Goal: Find specific page/section: Find specific page/section

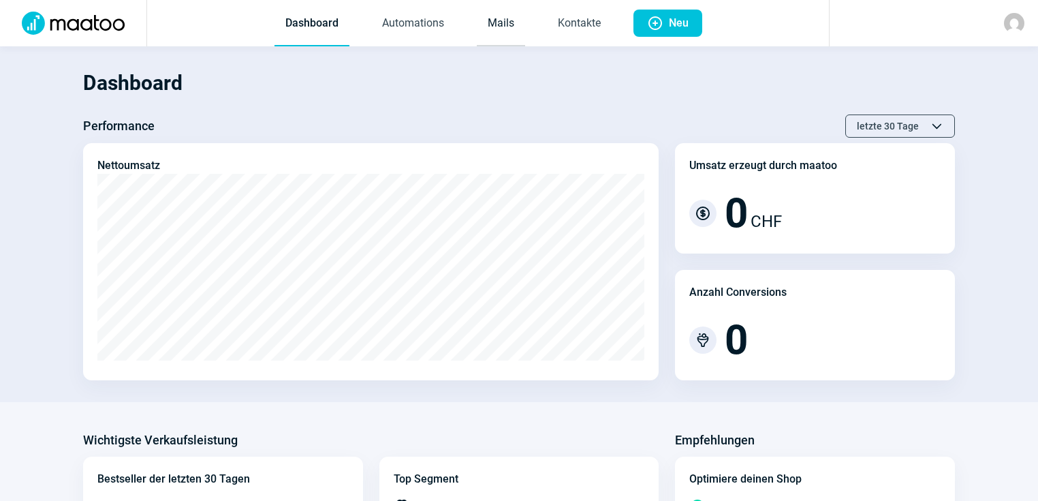
click at [503, 26] on link "Mails" at bounding box center [501, 23] width 48 height 45
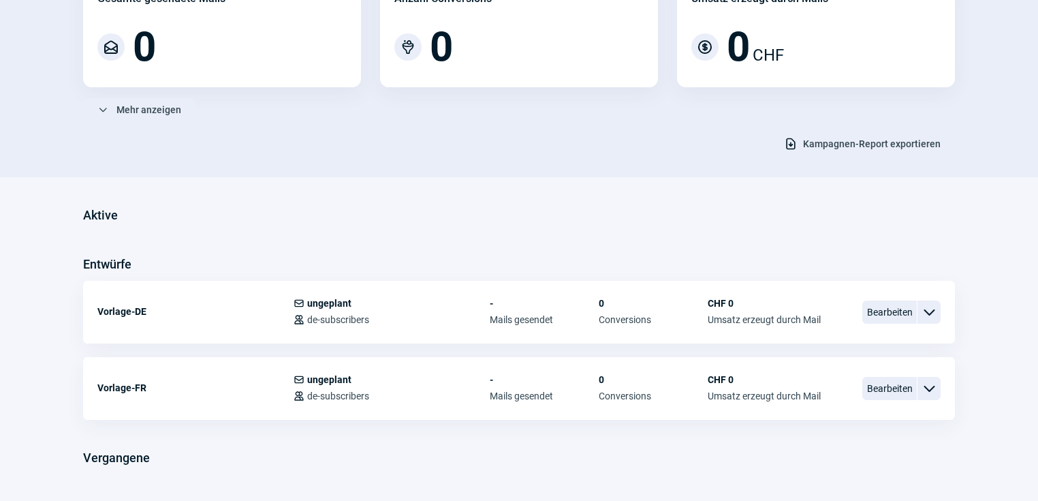
scroll to position [149, 0]
